Goal: Communication & Community: Participate in discussion

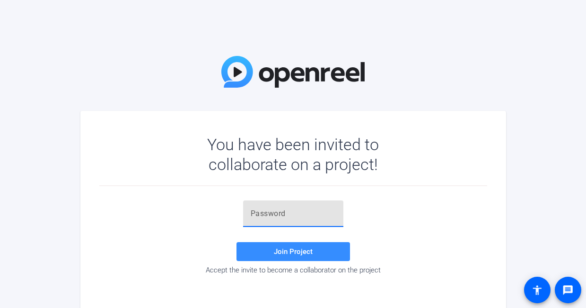
click at [276, 218] on input "text" at bounding box center [293, 213] width 85 height 11
paste input "{f,;xd"
type input "{f,;xd"
click at [168, 230] on div "{f,;xd Join Project Accept the invite to become a collaborator on the project" at bounding box center [293, 237] width 388 height 74
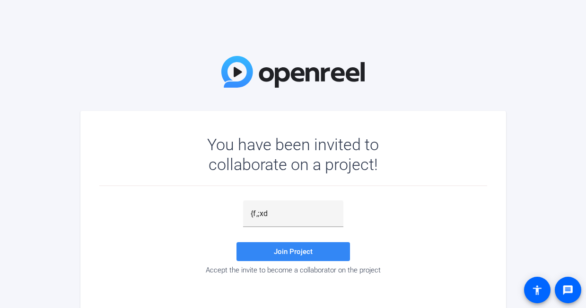
click at [303, 252] on span "Join Project" at bounding box center [293, 251] width 39 height 9
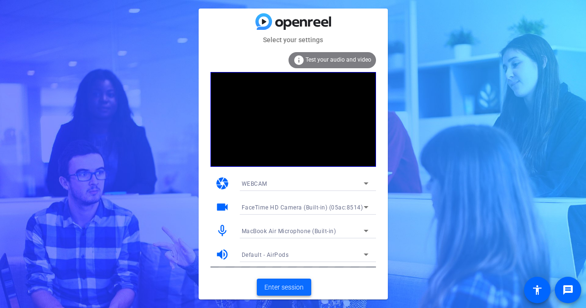
click at [292, 285] on span "Enter session" at bounding box center [284, 287] width 39 height 10
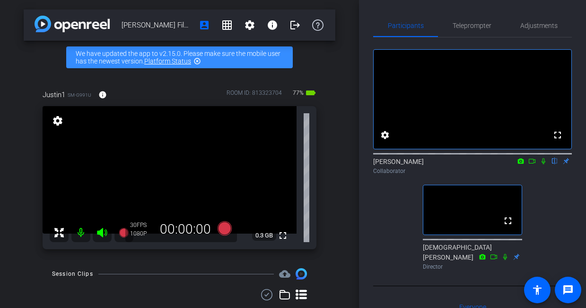
click at [543, 164] on icon at bounding box center [544, 161] width 8 height 7
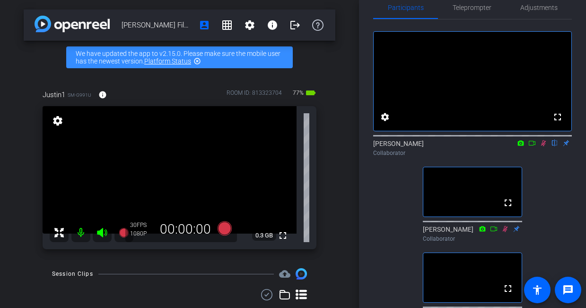
scroll to position [18, 0]
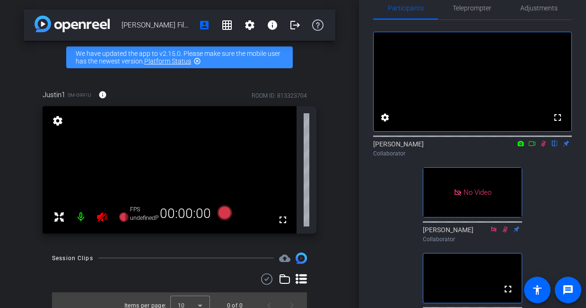
click at [542, 147] on icon at bounding box center [544, 143] width 8 height 7
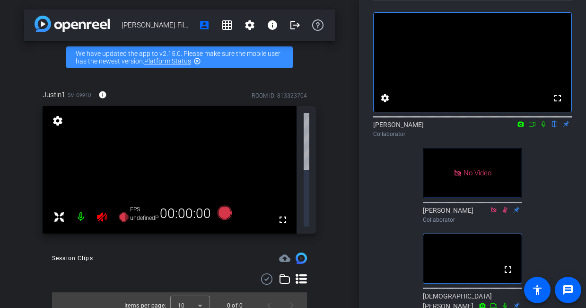
click at [544, 127] on icon at bounding box center [544, 124] width 8 height 7
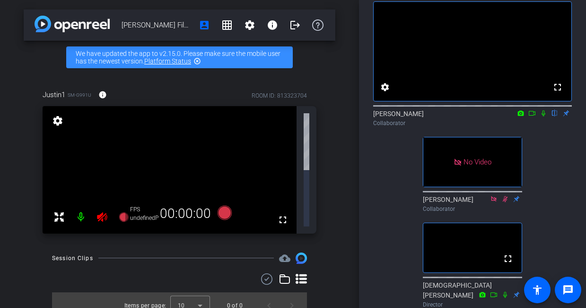
scroll to position [46, 0]
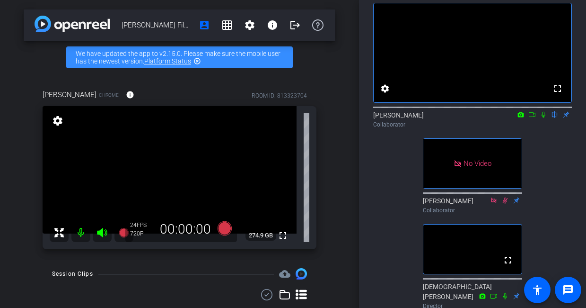
click at [545, 118] on icon at bounding box center [544, 115] width 4 height 6
click at [544, 118] on icon at bounding box center [543, 115] width 5 height 6
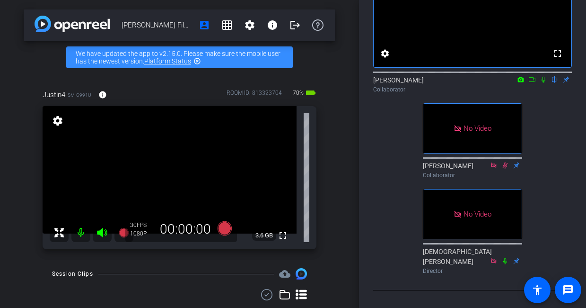
scroll to position [82, 0]
click at [532, 82] on icon at bounding box center [533, 79] width 8 height 7
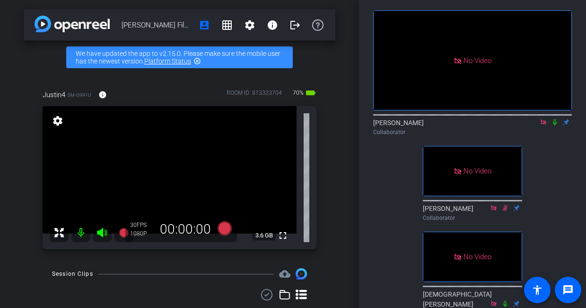
scroll to position [41, 0]
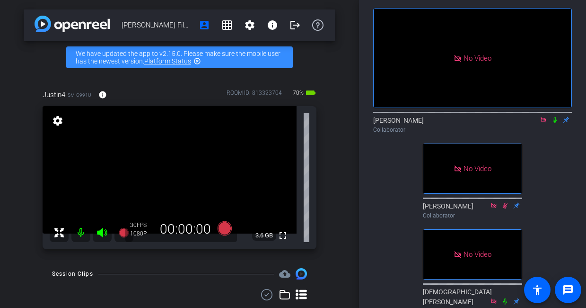
click at [554, 123] on icon at bounding box center [555, 119] width 8 height 7
click at [544, 123] on icon at bounding box center [544, 119] width 8 height 7
click at [531, 123] on icon at bounding box center [533, 119] width 8 height 7
click at [545, 123] on icon at bounding box center [544, 119] width 8 height 7
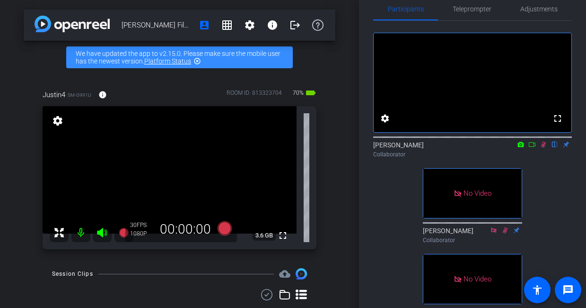
scroll to position [18, 0]
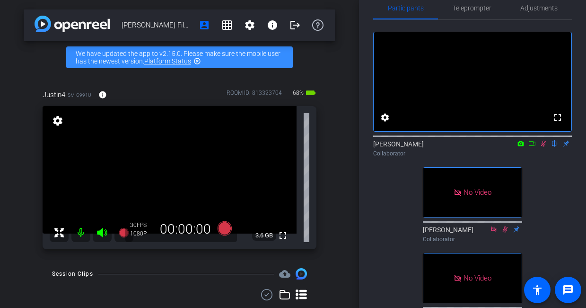
click at [544, 147] on icon at bounding box center [544, 143] width 8 height 7
click at [461, 9] on span "Teleprompter" at bounding box center [472, 8] width 39 height 7
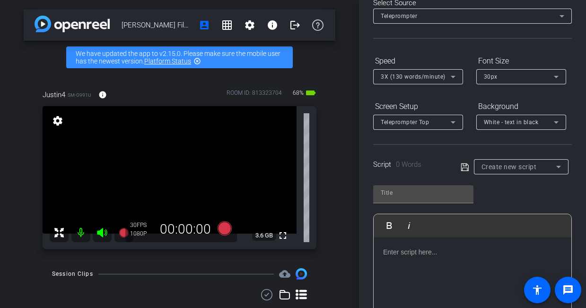
scroll to position [65, 0]
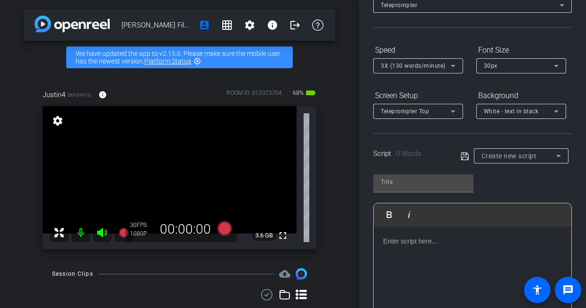
click at [392, 252] on div at bounding box center [473, 273] width 198 height 95
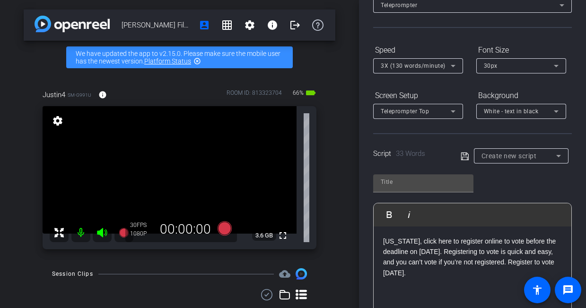
click at [365, 196] on div "Participants Teleprompter Adjustments settings Claire flip Collaborator [PERSON…" at bounding box center [472, 154] width 227 height 308
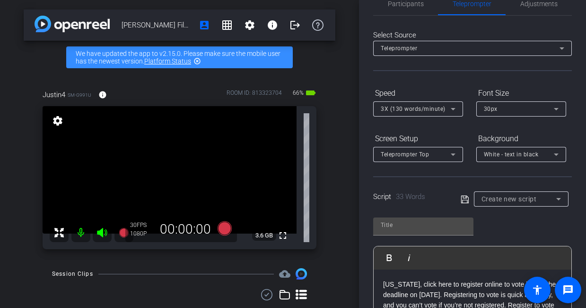
scroll to position [0, 0]
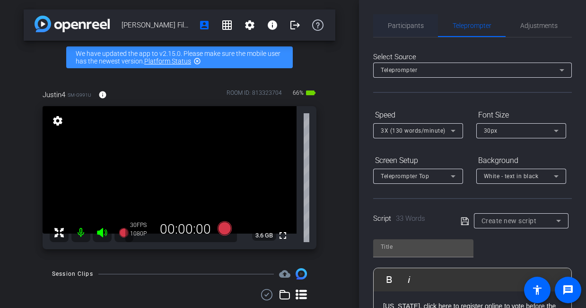
click at [415, 29] on span "Participants" at bounding box center [406, 25] width 36 height 23
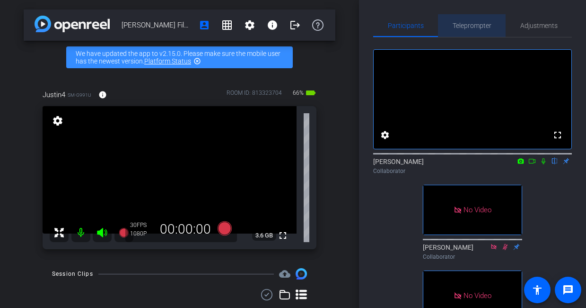
click at [469, 25] on span "Teleprompter" at bounding box center [472, 25] width 39 height 7
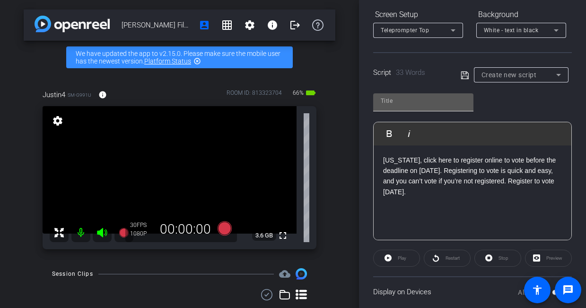
scroll to position [167, 0]
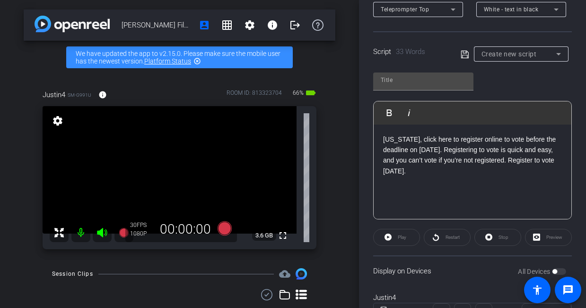
click at [462, 180] on div "[US_STATE], click here to register online to vote before the deadline on [DATE]…" at bounding box center [473, 171] width 198 height 95
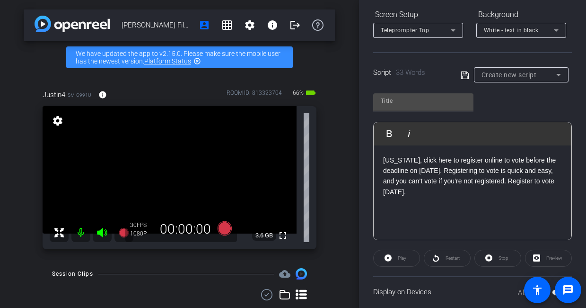
scroll to position [144, 0]
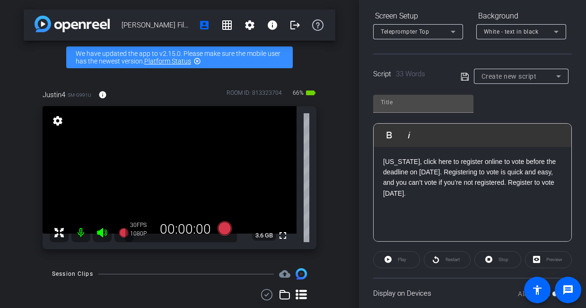
click at [464, 78] on icon at bounding box center [465, 76] width 9 height 11
type input "Default title 4732"
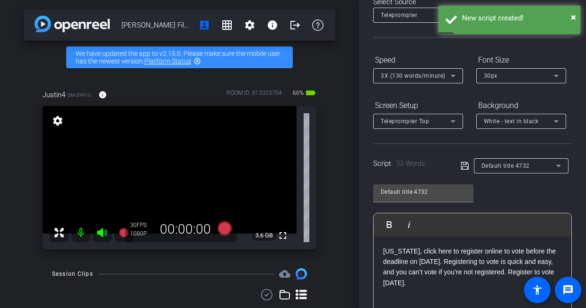
scroll to position [0, 0]
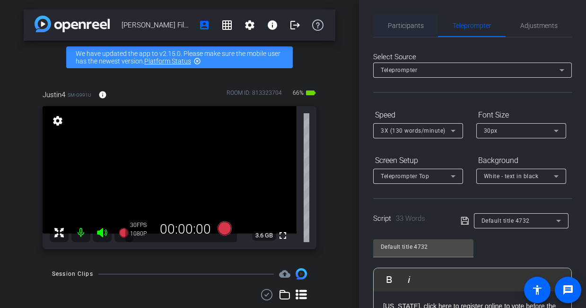
click at [409, 25] on span "Participants" at bounding box center [406, 25] width 36 height 7
click at [407, 23] on span "Participants" at bounding box center [406, 25] width 36 height 7
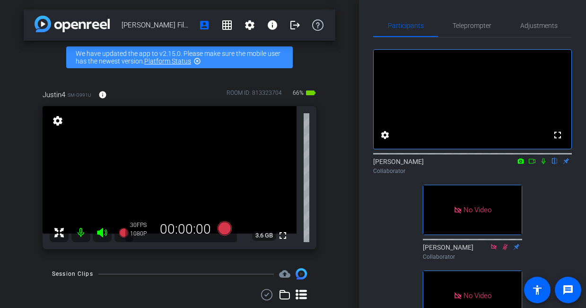
click at [543, 158] on icon at bounding box center [544, 161] width 8 height 7
click at [543, 158] on icon at bounding box center [543, 161] width 5 height 6
click at [543, 158] on icon at bounding box center [544, 161] width 8 height 7
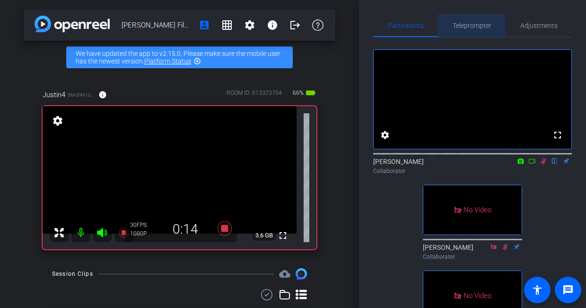
click at [472, 27] on span "Teleprompter" at bounding box center [472, 25] width 39 height 7
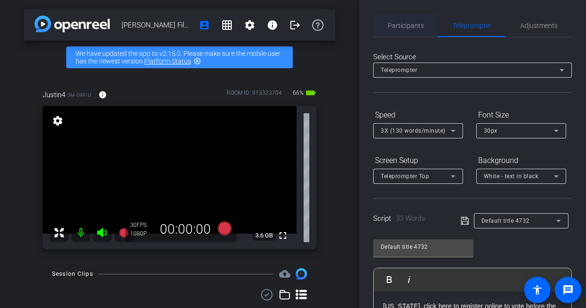
click at [412, 25] on span "Participants" at bounding box center [406, 25] width 36 height 7
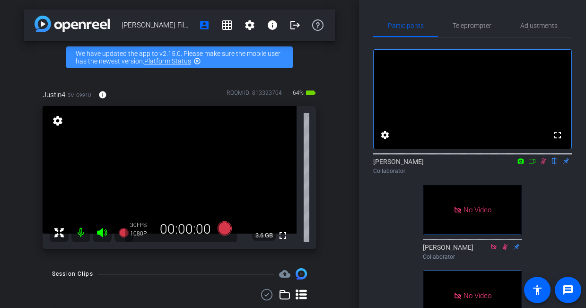
click at [543, 158] on icon at bounding box center [544, 161] width 8 height 7
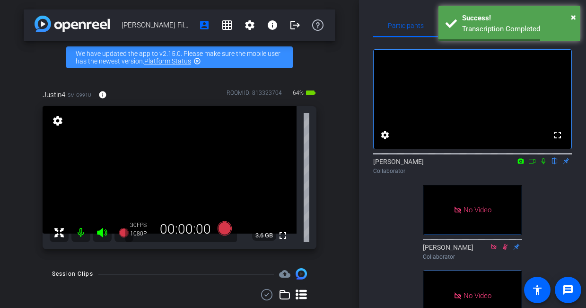
click at [411, 9] on div "Participants Teleprompter Adjustments fullscreen settings Claire flip Collabora…" at bounding box center [472, 154] width 227 height 308
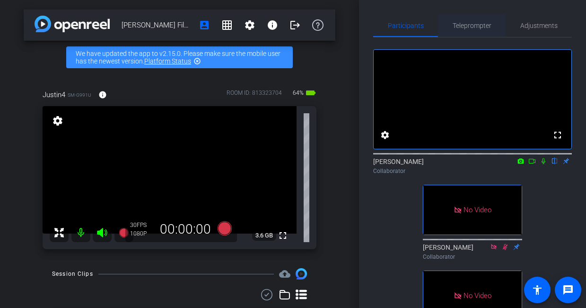
click at [467, 26] on span "Teleprompter" at bounding box center [472, 25] width 39 height 7
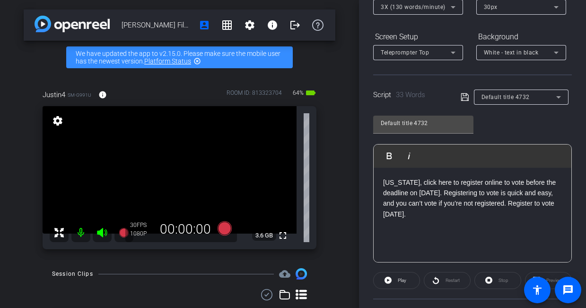
scroll to position [123, 0]
click at [425, 193] on p "[US_STATE], click here to register online to vote before the deadline on [DATE]…" at bounding box center [472, 199] width 179 height 43
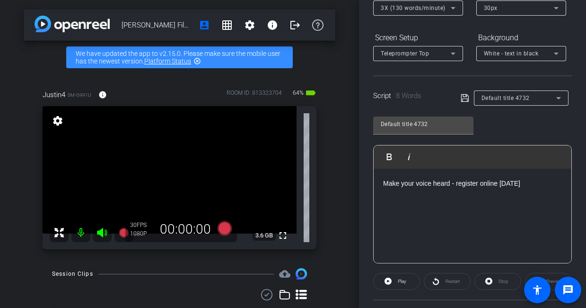
click at [466, 100] on icon at bounding box center [465, 97] width 9 height 11
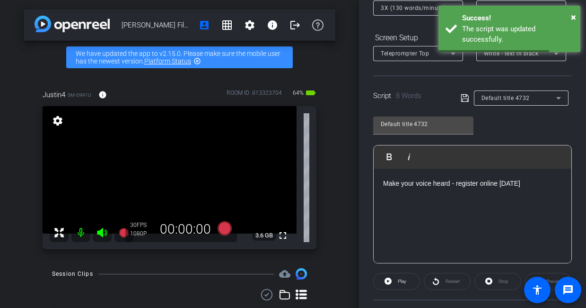
scroll to position [0, 0]
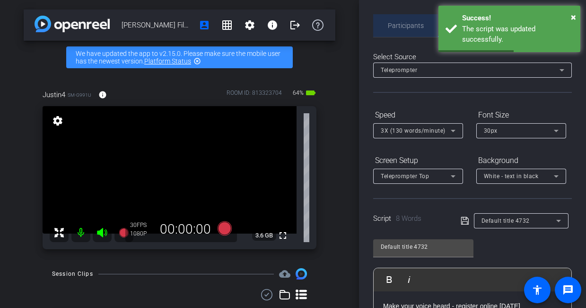
click at [406, 24] on span "Participants" at bounding box center [406, 25] width 36 height 7
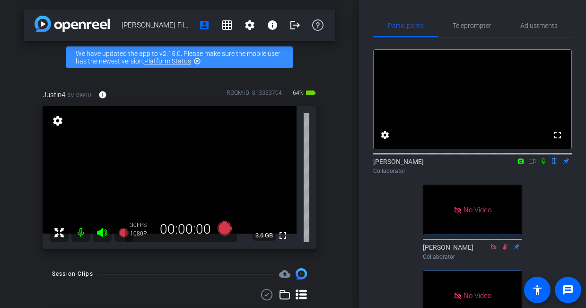
click at [545, 158] on icon at bounding box center [544, 161] width 4 height 6
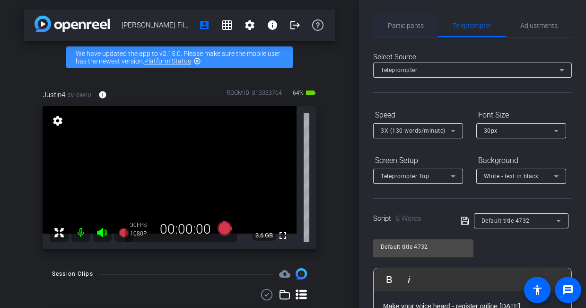
click at [400, 24] on span "Participants" at bounding box center [406, 25] width 36 height 7
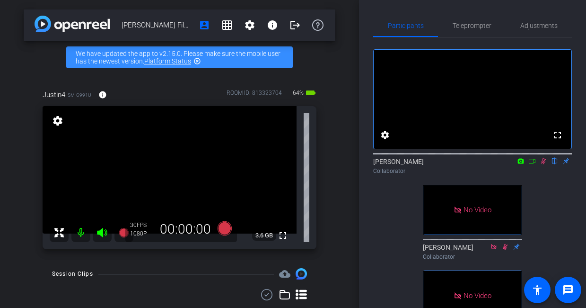
click at [546, 158] on icon at bounding box center [544, 161] width 8 height 7
click at [544, 158] on icon at bounding box center [544, 161] width 8 height 7
click at [476, 27] on span "Teleprompter" at bounding box center [472, 25] width 39 height 7
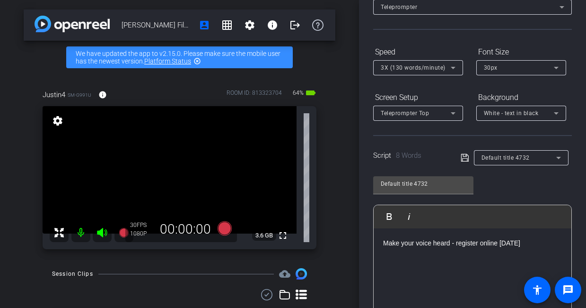
scroll to position [123, 0]
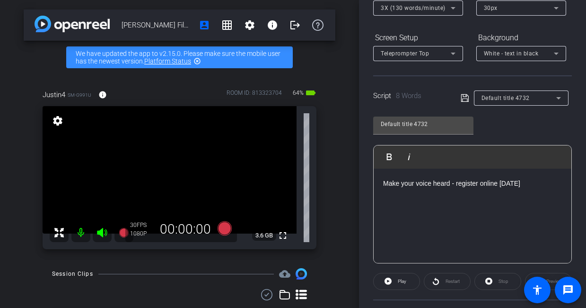
click at [426, 184] on p "Make your voice heard - register online [DATE]" at bounding box center [472, 183] width 179 height 10
click at [466, 102] on icon at bounding box center [465, 97] width 9 height 11
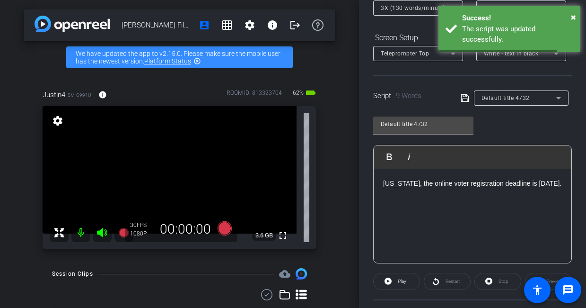
scroll to position [0, 0]
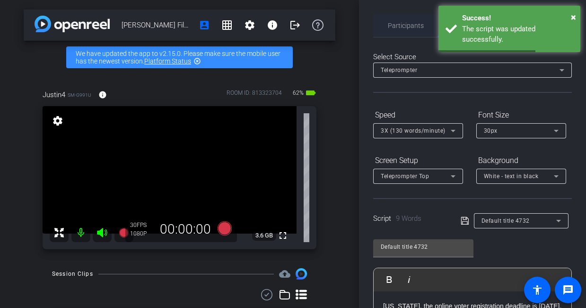
click at [396, 28] on span "Participants" at bounding box center [406, 25] width 36 height 7
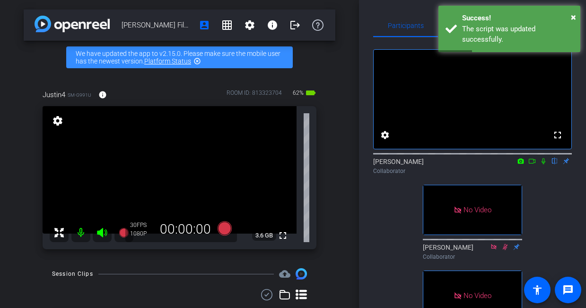
click at [546, 158] on icon at bounding box center [544, 161] width 8 height 7
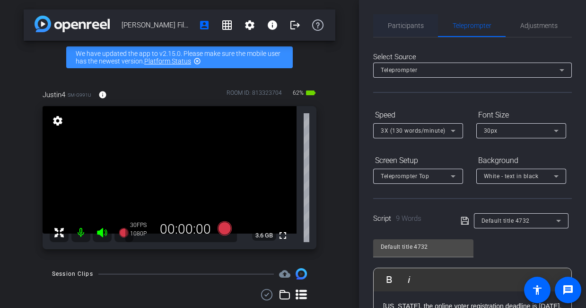
click at [414, 28] on span "Participants" at bounding box center [406, 25] width 36 height 7
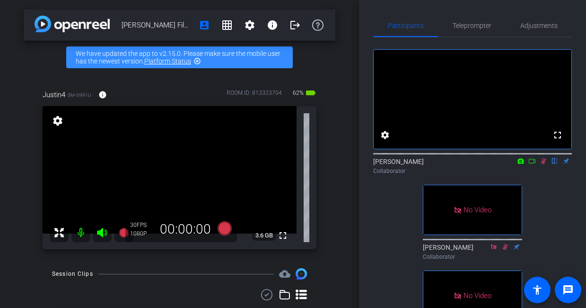
click at [544, 158] on icon at bounding box center [543, 161] width 5 height 6
